Goal: Task Accomplishment & Management: Manage account settings

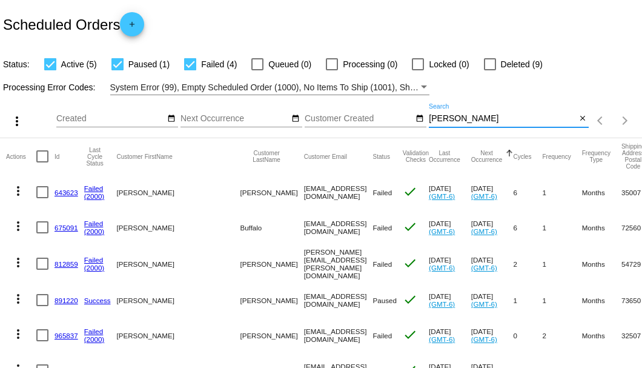
click at [441, 124] on input "Allan" at bounding box center [502, 119] width 147 height 10
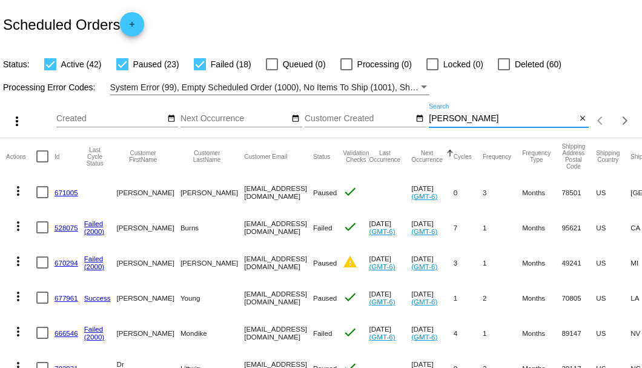
type input "Patricia"
click at [201, 65] on div at bounding box center [200, 64] width 12 height 12
click at [200, 70] on input "Failed (18)" at bounding box center [199, 70] width 1 height 1
checkbox input "false"
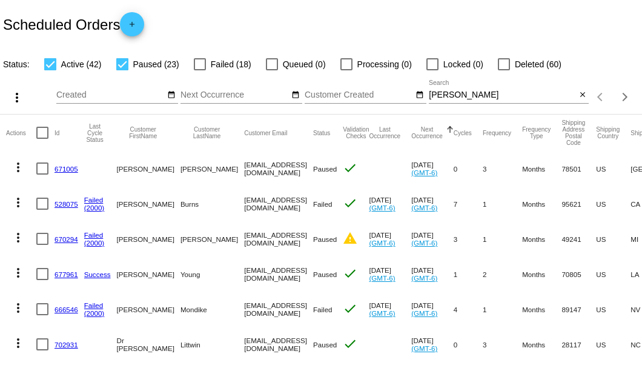
click at [124, 65] on div at bounding box center [122, 64] width 12 height 12
click at [122, 70] on input "Paused (23)" at bounding box center [122, 70] width 1 height 1
checkbox input "false"
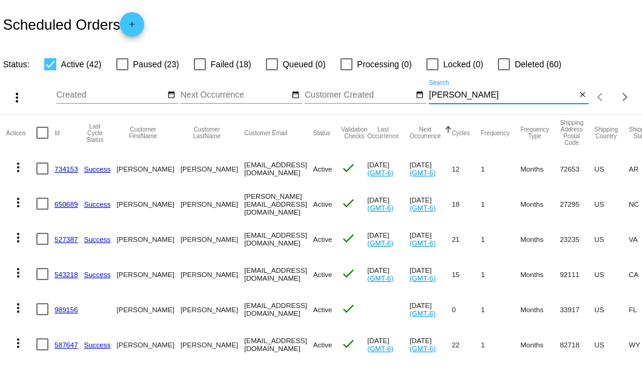
drag, startPoint x: 462, startPoint y: 113, endPoint x: 415, endPoint y: 119, distance: 47.7
click at [415, 115] on div "more_vert Aug Jan Feb Mar Apr 1" at bounding box center [321, 93] width 642 height 43
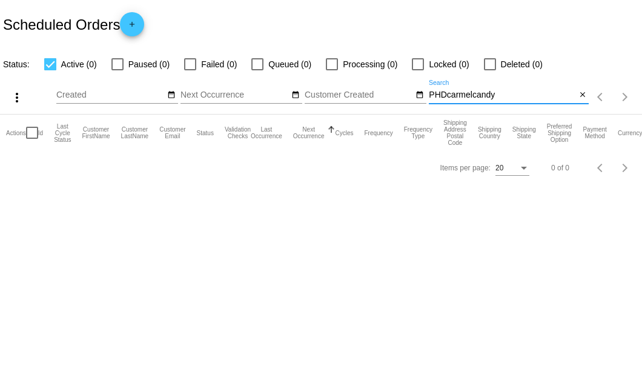
drag, startPoint x: 502, startPoint y: 91, endPoint x: 427, endPoint y: 95, distance: 75.2
click at [427, 95] on div "more_vert Aug Jan Feb Mar Apr 1" at bounding box center [321, 93] width 642 height 43
paste input "amelcandy@gmail.com"
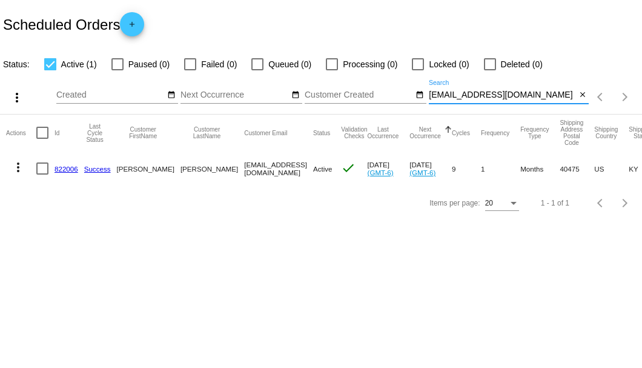
type input "PHDcaramelcandy@gmail.com"
click at [72, 167] on link "822006" at bounding box center [67, 169] width 24 height 8
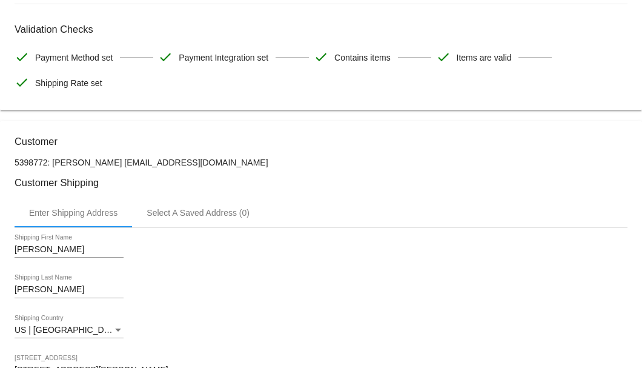
scroll to position [282, 0]
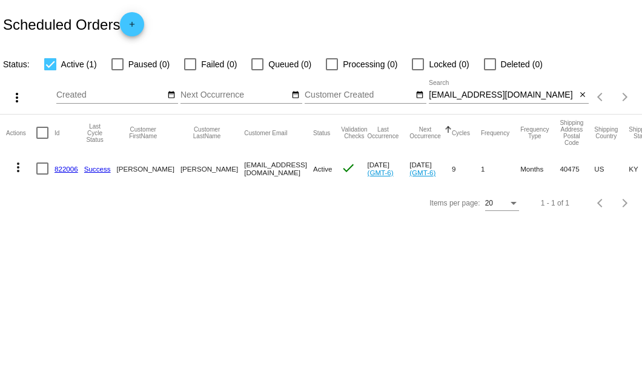
click at [69, 168] on link "822006" at bounding box center [67, 169] width 24 height 8
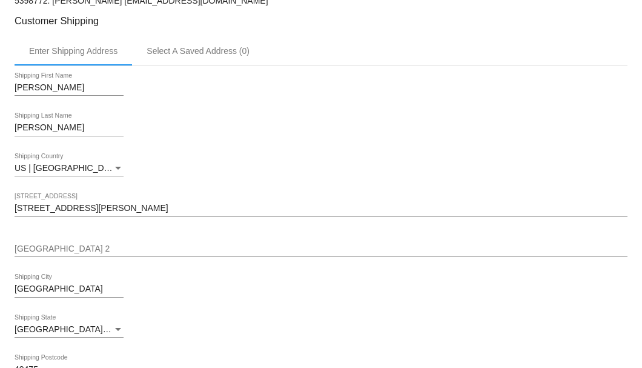
scroll to position [444, 0]
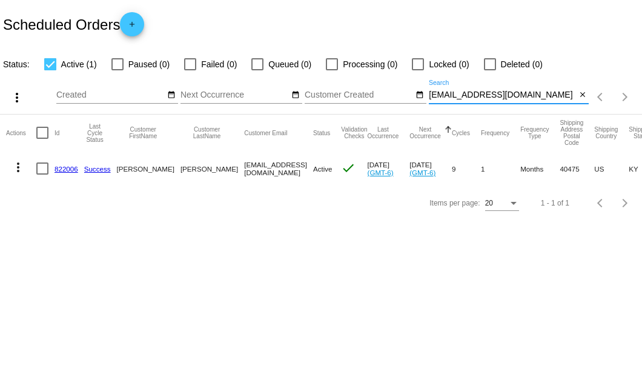
drag, startPoint x: 554, startPoint y: 92, endPoint x: 430, endPoint y: 95, distance: 123.7
click at [430, 95] on input "[EMAIL_ADDRESS][DOMAIN_NAME]" at bounding box center [502, 95] width 147 height 10
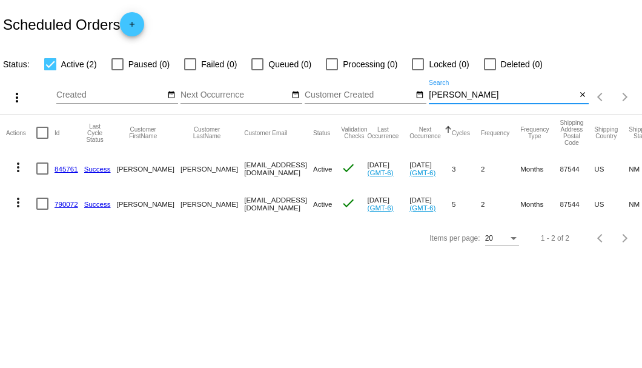
type input "[PERSON_NAME]"
click at [61, 204] on link "790072" at bounding box center [67, 204] width 24 height 8
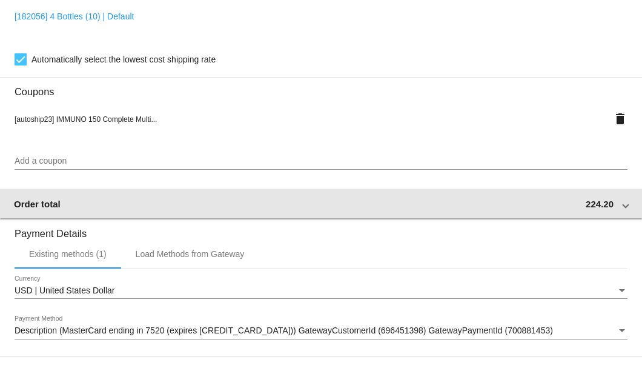
scroll to position [1170, 0]
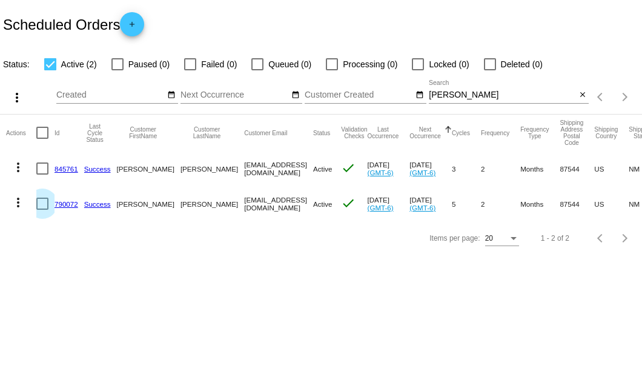
click at [41, 204] on div at bounding box center [42, 204] width 12 height 12
click at [42, 210] on input "checkbox" at bounding box center [42, 210] width 1 height 1
checkbox input "true"
click at [18, 204] on mat-icon "more_vert" at bounding box center [18, 202] width 15 height 15
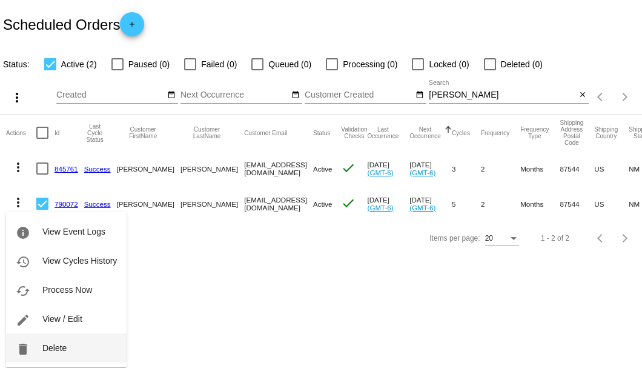
click at [55, 344] on span "Delete" at bounding box center [54, 348] width 24 height 10
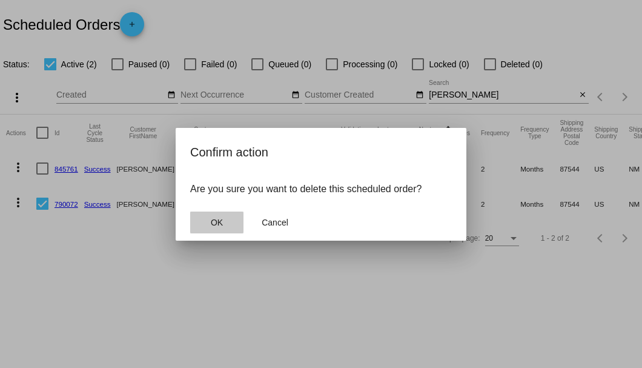
click at [219, 224] on span "OK" at bounding box center [217, 223] width 12 height 10
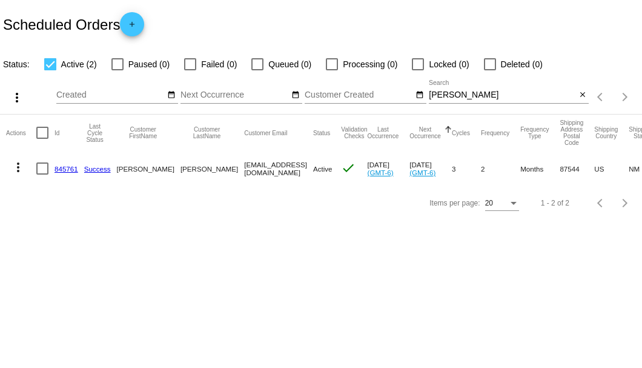
click at [65, 168] on link "845761" at bounding box center [67, 169] width 24 height 8
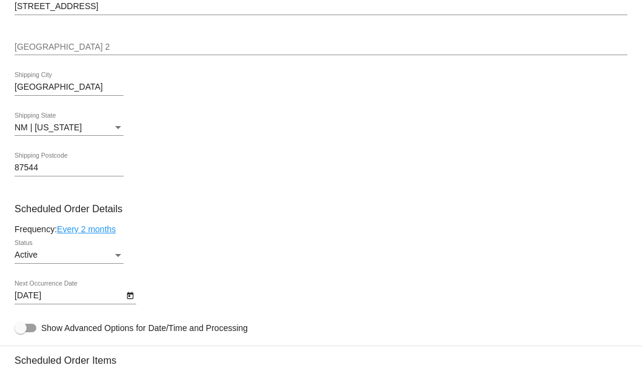
scroll to position [687, 0]
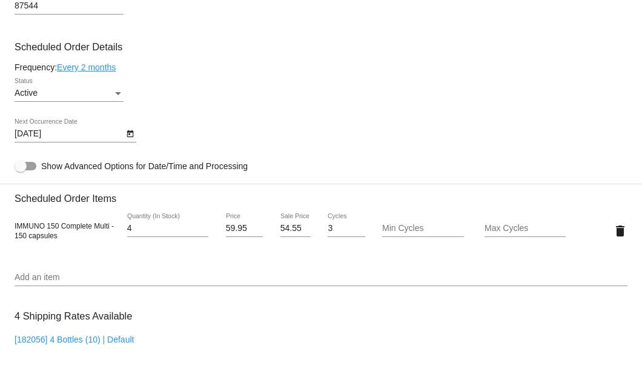
click at [135, 229] on input "4" at bounding box center [167, 229] width 81 height 10
type input "1"
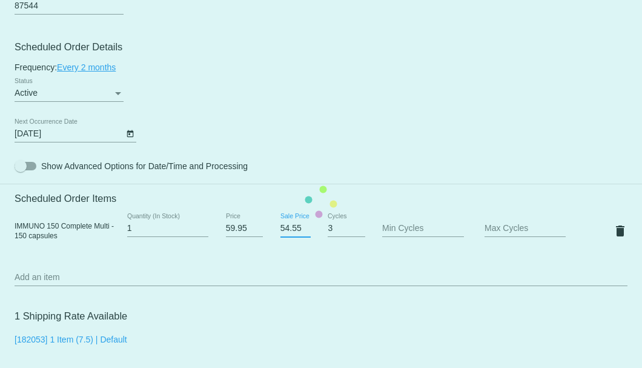
drag, startPoint x: 278, startPoint y: 226, endPoint x: 299, endPoint y: 227, distance: 21.8
click at [299, 227] on input "54.55" at bounding box center [296, 229] width 30 height 10
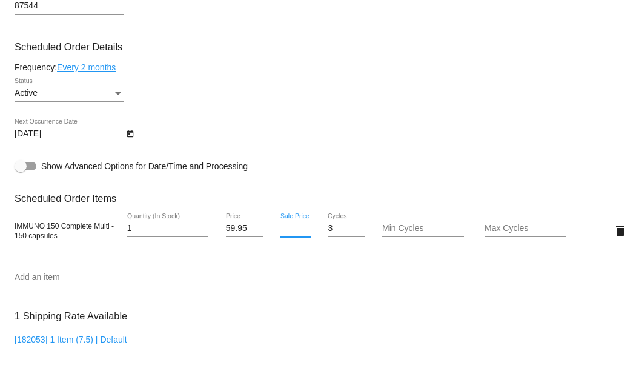
scroll to position [888, 0]
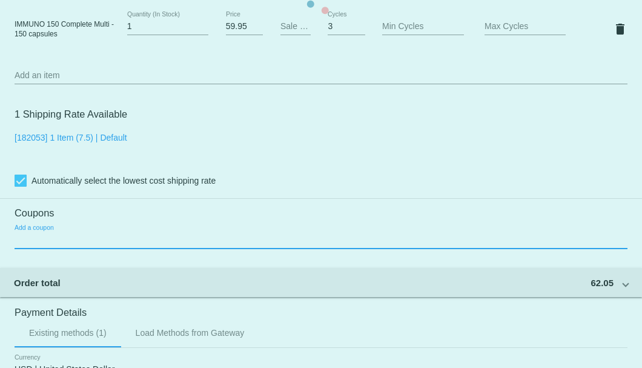
click at [308, 236] on mat-card "Customer 4998259: Dean Stroope traillake2@live.com Customer Shipping Enter Ship…" at bounding box center [321, 0] width 642 height 1212
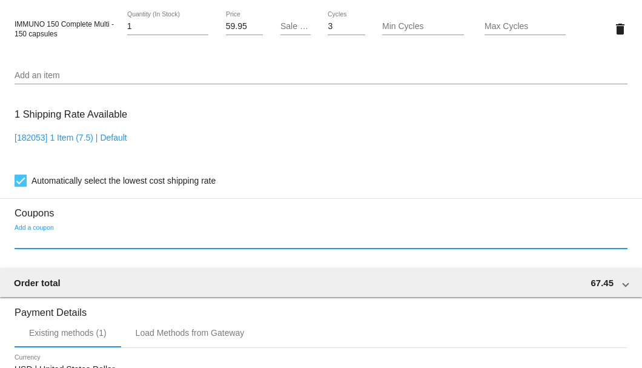
click at [168, 241] on input "Add a coupon" at bounding box center [321, 240] width 613 height 10
click at [62, 244] on input "Add a coupon" at bounding box center [321, 240] width 613 height 10
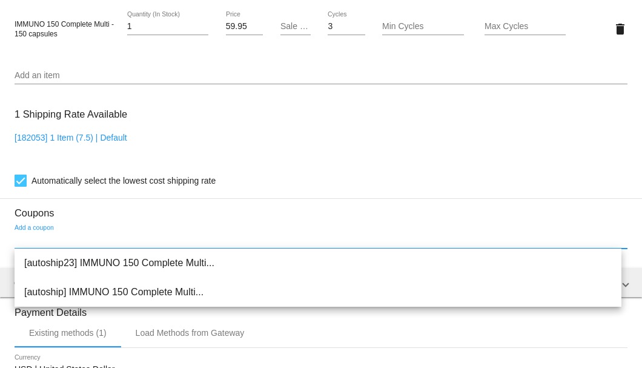
click at [19, 235] on input "Add a coupon" at bounding box center [321, 240] width 613 height 10
click at [11, 282] on mat-expansion-panel-header "Order total 67.45" at bounding box center [321, 282] width 644 height 29
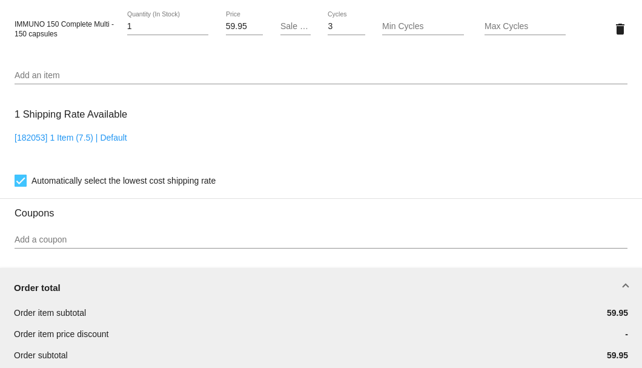
click at [44, 238] on input "Add a coupon" at bounding box center [321, 240] width 613 height 10
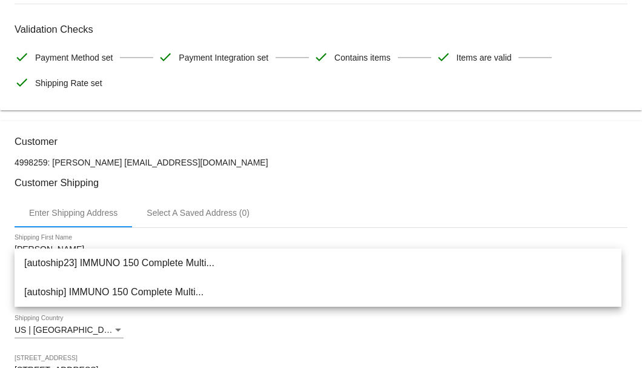
scroll to position [282, 0]
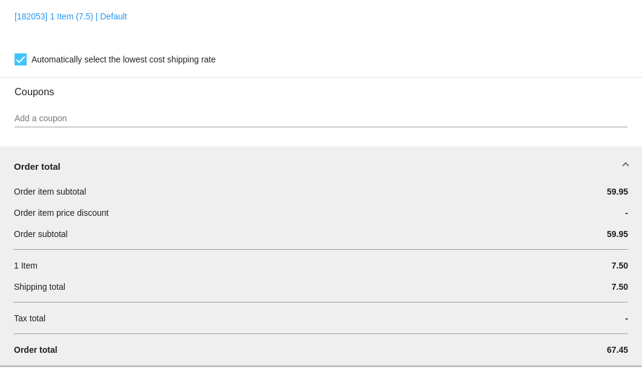
scroll to position [1131, 0]
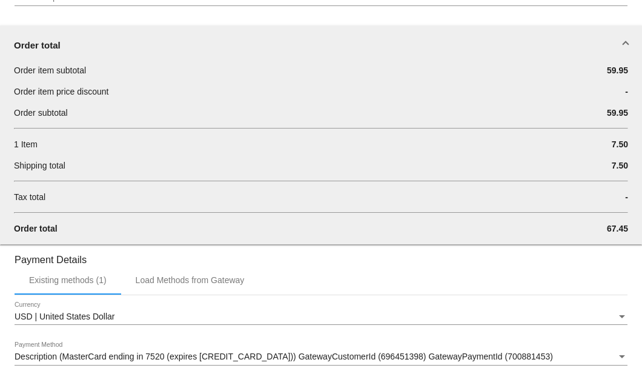
click at [63, 45] on div "Order total" at bounding box center [319, 45] width 610 height 10
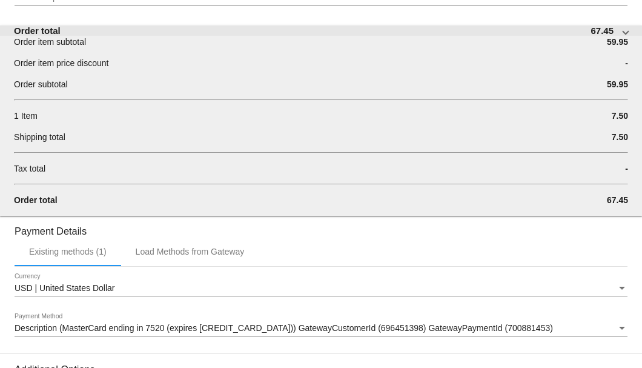
scroll to position [1127, 0]
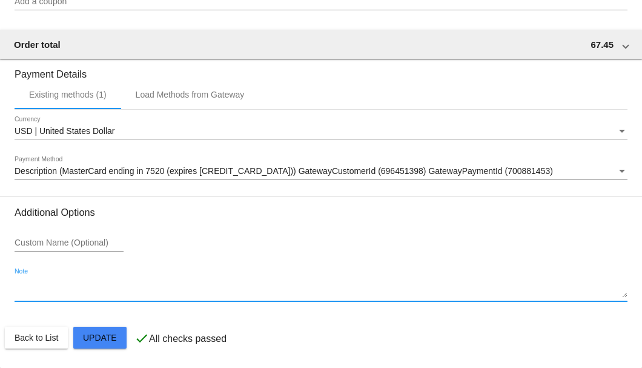
click at [57, 286] on textarea "Note" at bounding box center [321, 288] width 613 height 19
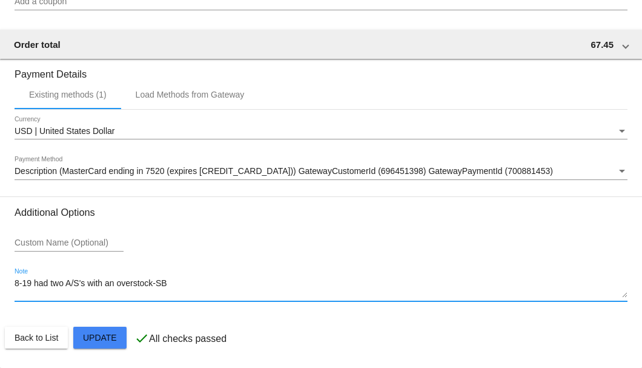
type textarea "8-19 had two A/S's with an overstock-SB"
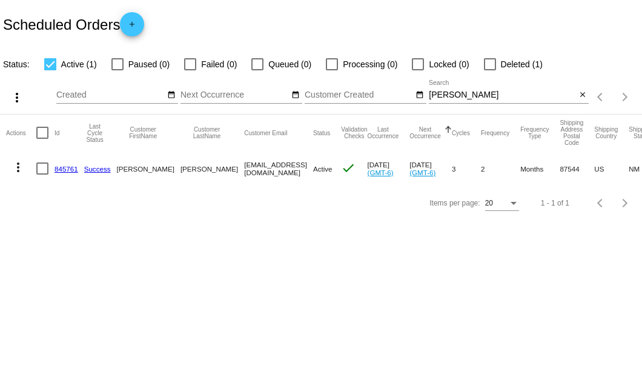
click at [45, 170] on div at bounding box center [42, 168] width 12 height 12
click at [42, 175] on input "checkbox" at bounding box center [42, 175] width 1 height 1
checkbox input "true"
click at [18, 168] on mat-icon "more_vert" at bounding box center [18, 167] width 15 height 15
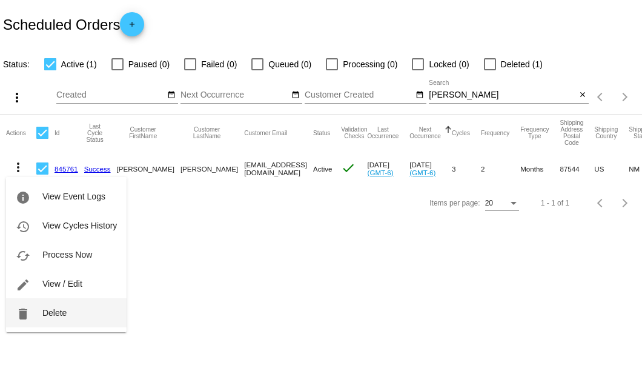
click at [52, 312] on span "Delete" at bounding box center [54, 313] width 24 height 10
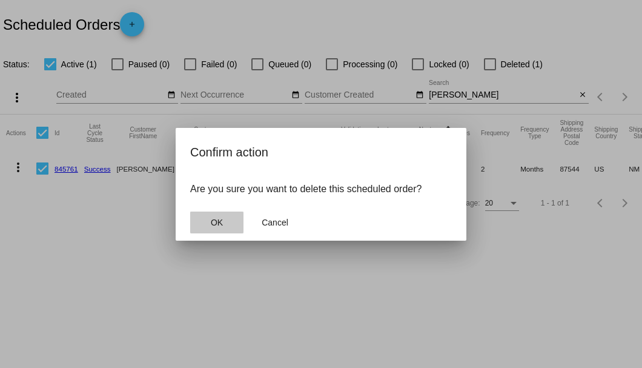
click at [225, 219] on button "OK" at bounding box center [216, 223] width 53 height 22
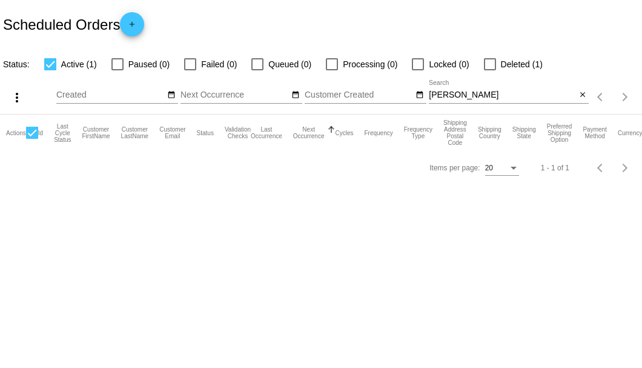
click at [467, 97] on input "Stroope" at bounding box center [502, 95] width 147 height 10
type input "Stroope"
click at [581, 99] on mat-icon "close" at bounding box center [583, 95] width 8 height 10
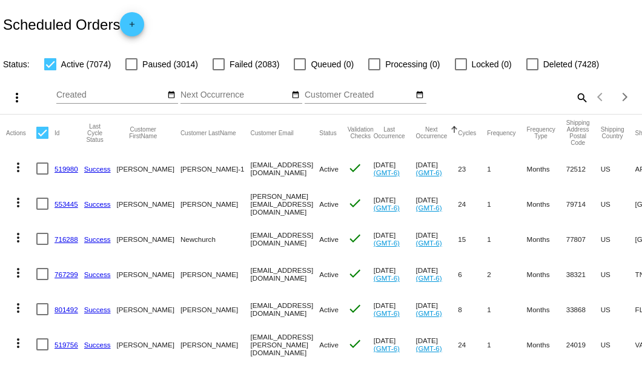
click at [576, 107] on mat-icon "search" at bounding box center [582, 97] width 15 height 19
click at [573, 100] on input "Search" at bounding box center [509, 95] width 160 height 10
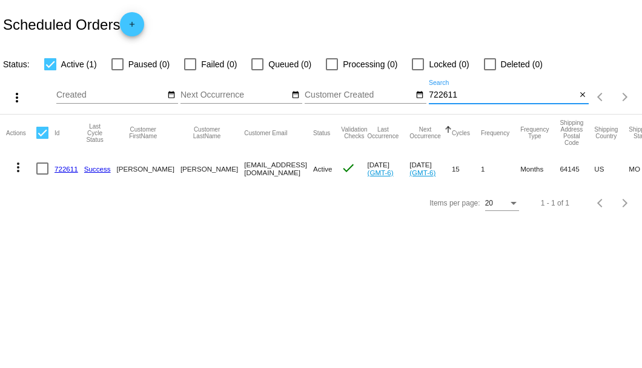
type input "722611"
click at [65, 166] on link "722611" at bounding box center [67, 169] width 24 height 8
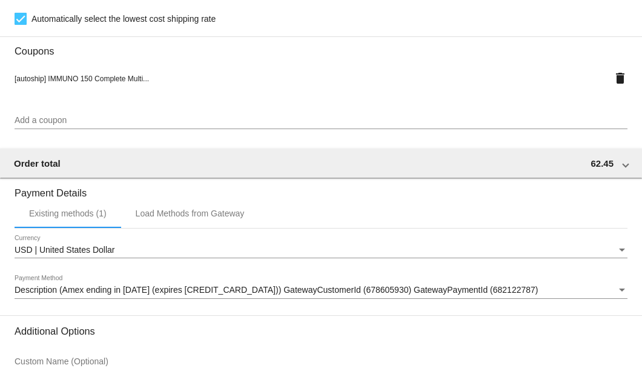
scroll to position [1170, 0]
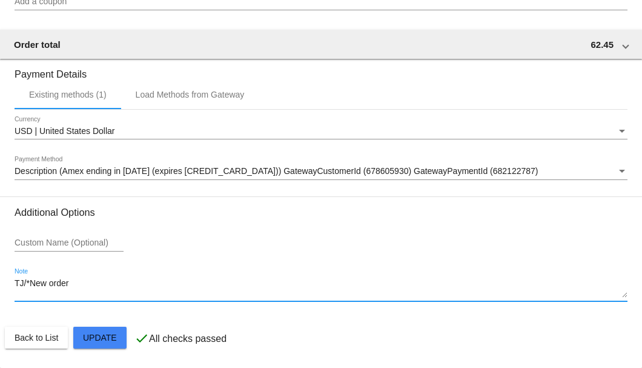
drag, startPoint x: 96, startPoint y: 290, endPoint x: 1, endPoint y: 288, distance: 94.6
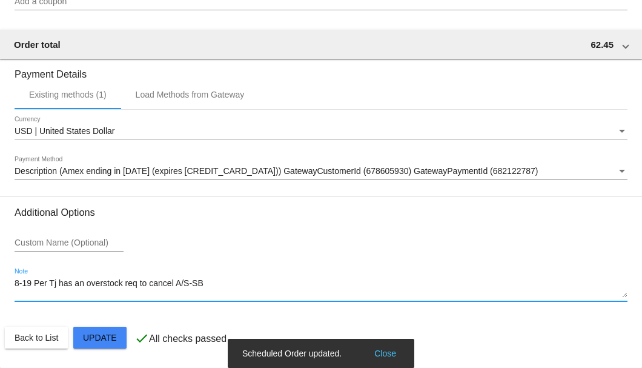
type textarea "8-19 Per Tj has an overstock req to cancel A/S-SB"
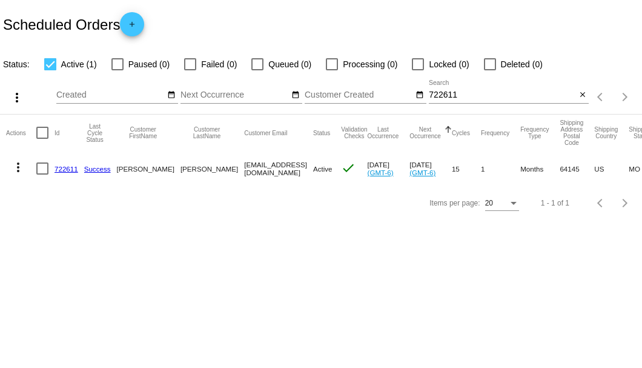
click at [42, 168] on div at bounding box center [42, 168] width 12 height 12
click at [42, 175] on input "checkbox" at bounding box center [42, 175] width 1 height 1
checkbox input "true"
click at [18, 169] on mat-icon "more_vert" at bounding box center [18, 167] width 15 height 15
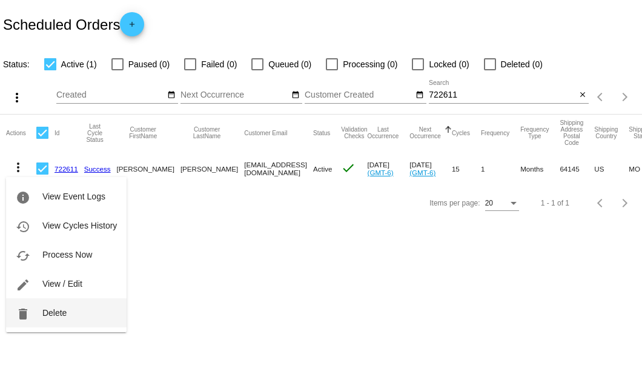
click at [60, 305] on button "delete Delete" at bounding box center [66, 312] width 121 height 29
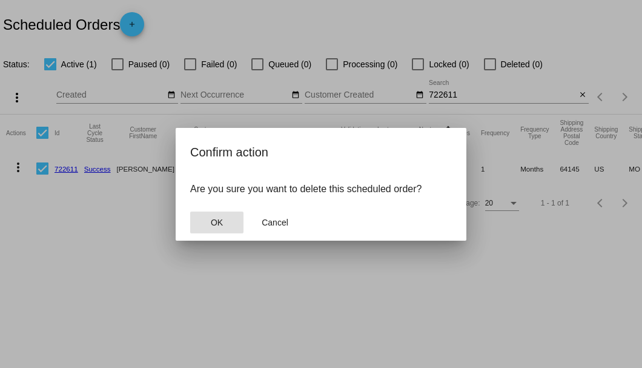
click at [219, 222] on span "OK" at bounding box center [217, 223] width 12 height 10
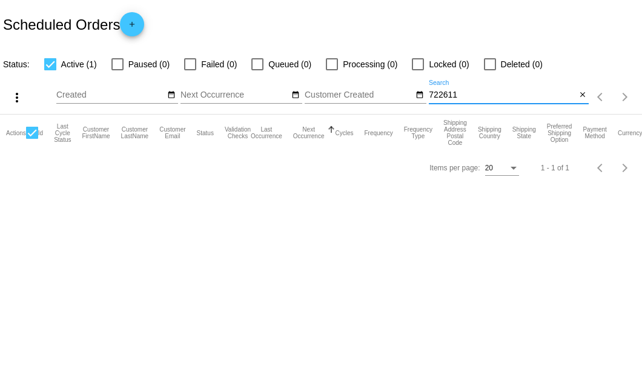
click at [463, 93] on input "722611" at bounding box center [502, 95] width 147 height 10
type input "722611"
click at [583, 97] on mat-icon "close" at bounding box center [583, 95] width 8 height 10
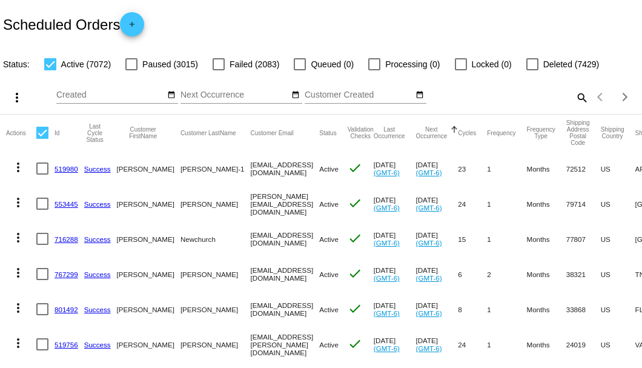
click at [576, 107] on mat-icon "search" at bounding box center [582, 97] width 15 height 19
click at [576, 100] on input "Search" at bounding box center [509, 95] width 160 height 10
